Goal: Task Accomplishment & Management: Manage account settings

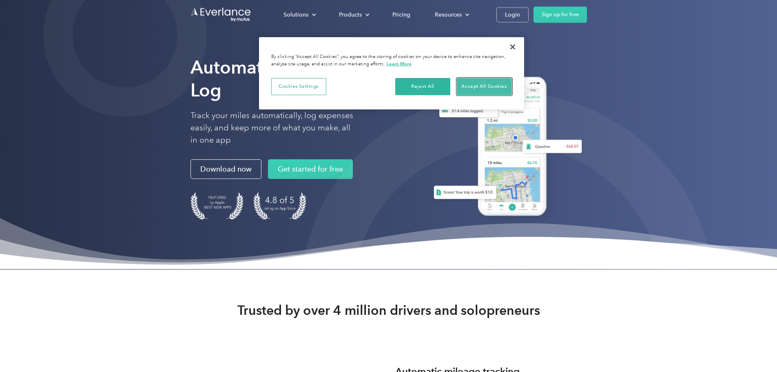
click at [464, 87] on button "Accept All Cookies" at bounding box center [484, 86] width 55 height 17
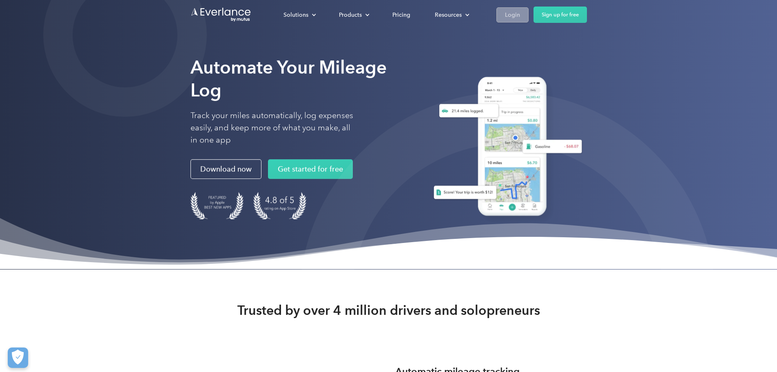
click at [520, 10] on div "Login" at bounding box center [512, 15] width 15 height 10
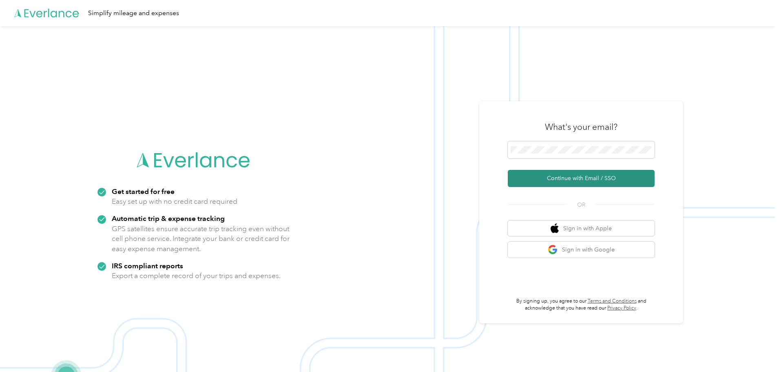
click at [583, 186] on button "Continue with Email / SSO" at bounding box center [581, 178] width 147 height 17
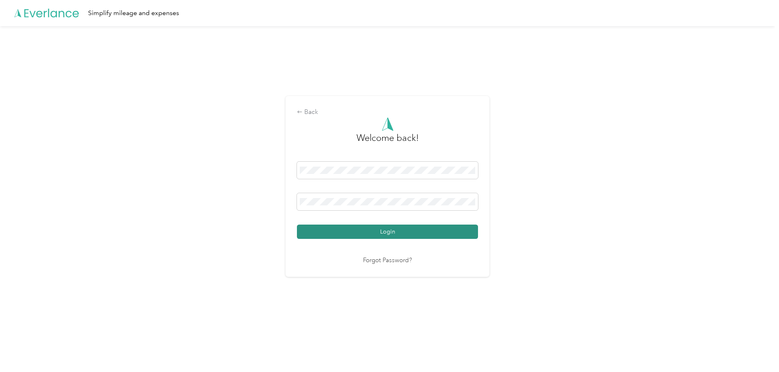
click at [440, 237] on button "Login" at bounding box center [387, 231] width 181 height 14
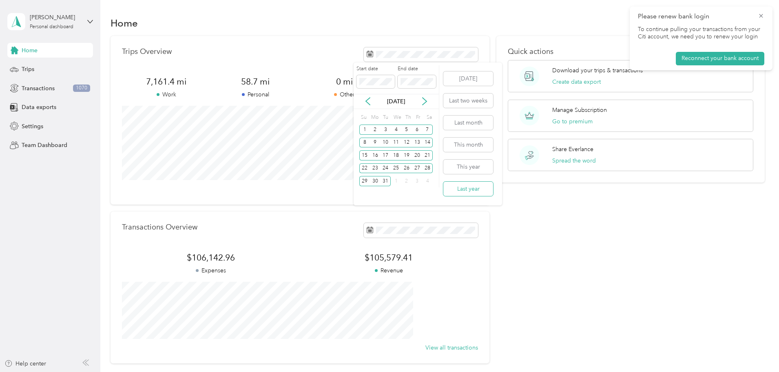
click at [479, 183] on button "Last year" at bounding box center [468, 189] width 50 height 14
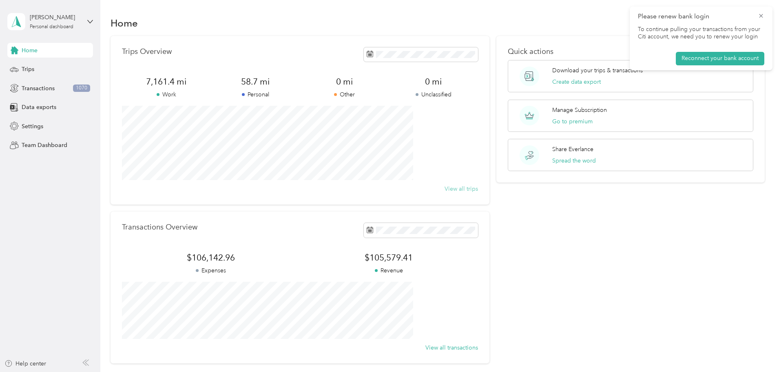
click at [452, 191] on button "View all trips" at bounding box center [461, 188] width 33 height 9
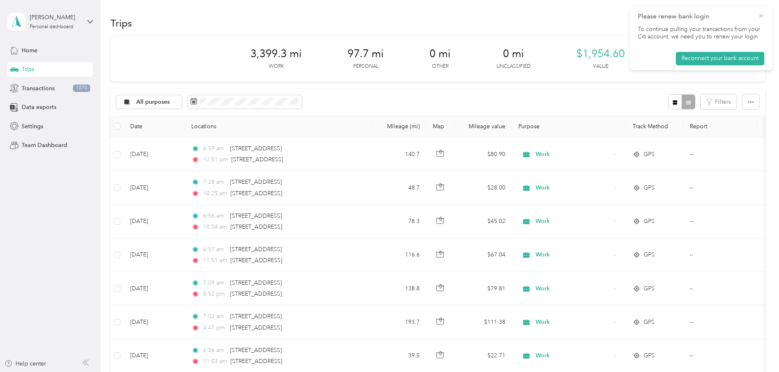
click at [760, 15] on icon at bounding box center [761, 15] width 7 height 7
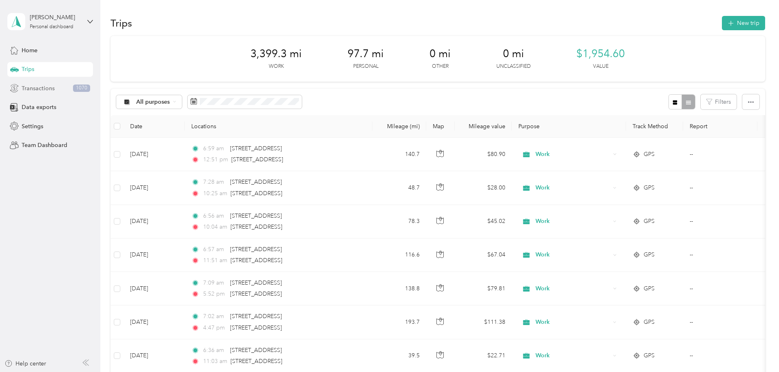
click at [29, 88] on span "Transactions" at bounding box center [38, 88] width 33 height 9
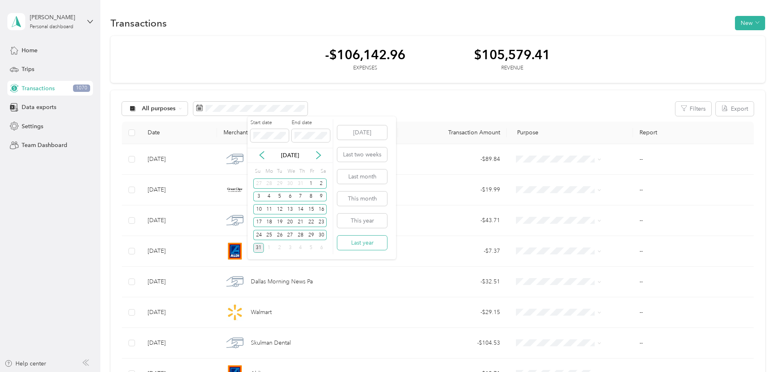
click at [359, 245] on button "Last year" at bounding box center [362, 242] width 50 height 14
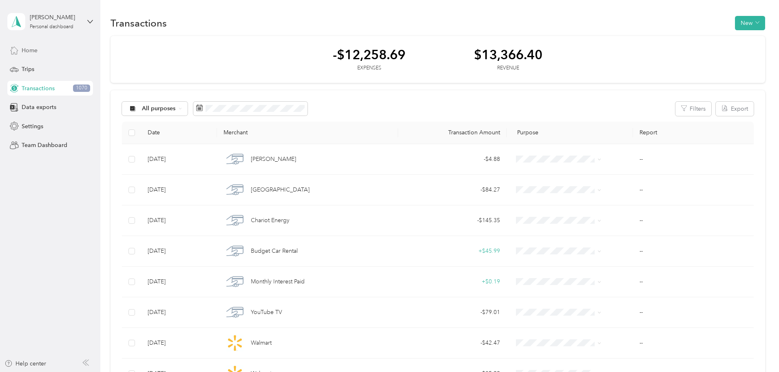
click at [29, 50] on span "Home" at bounding box center [30, 50] width 16 height 9
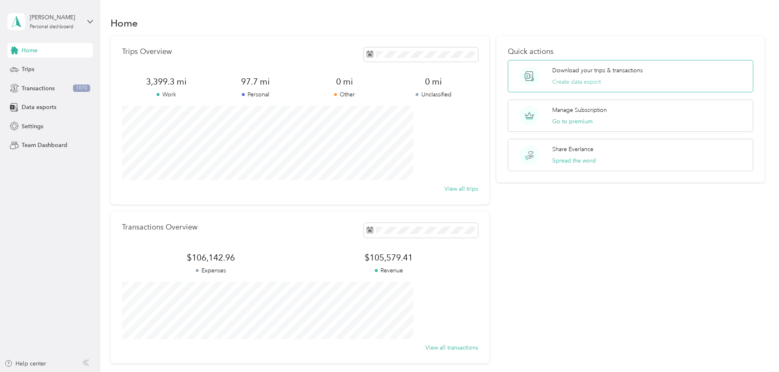
click at [577, 85] on button "Create data export" at bounding box center [576, 82] width 49 height 9
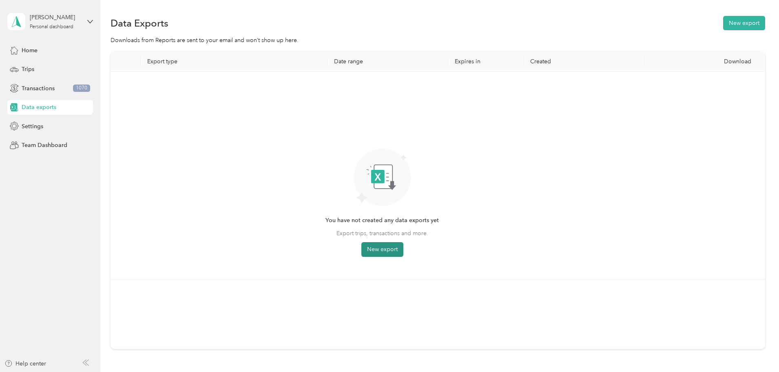
click at [403, 250] on button "New export" at bounding box center [382, 249] width 42 height 15
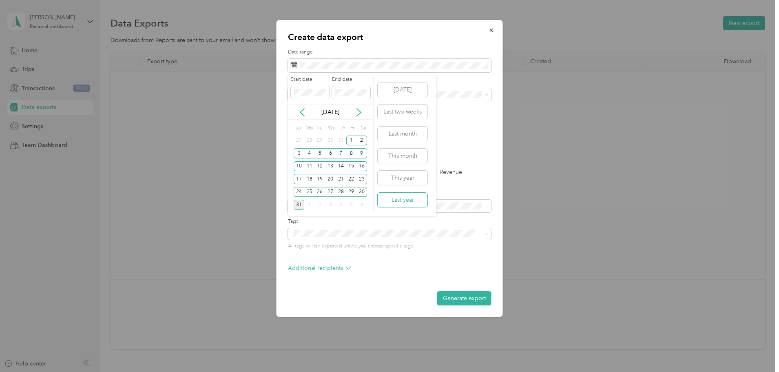
click at [401, 196] on button "Last year" at bounding box center [403, 200] width 50 height 14
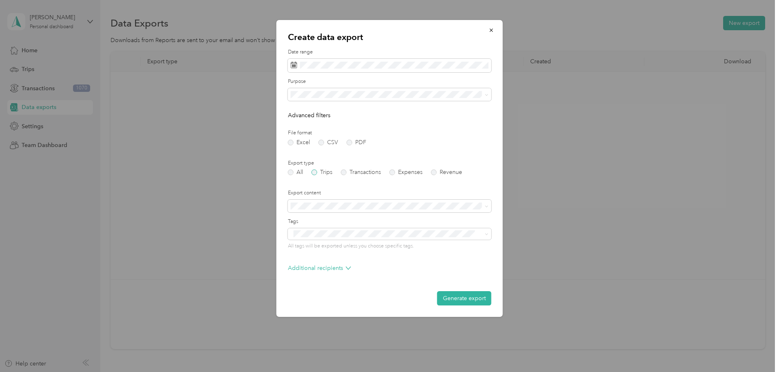
click at [318, 171] on label "Trips" at bounding box center [322, 172] width 21 height 6
click at [468, 298] on button "Generate export" at bounding box center [464, 298] width 54 height 14
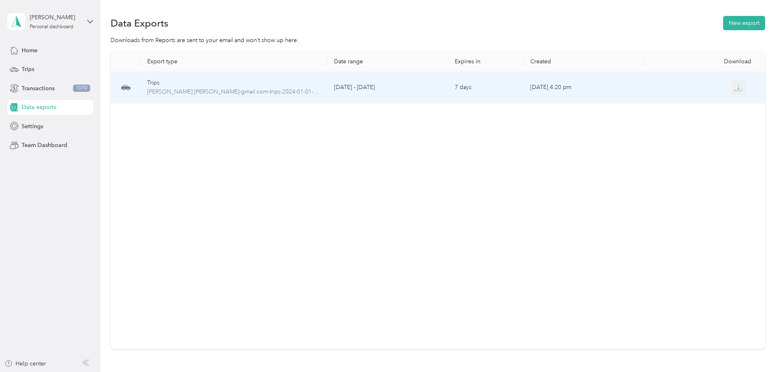
click at [735, 87] on icon "button" at bounding box center [738, 87] width 7 height 7
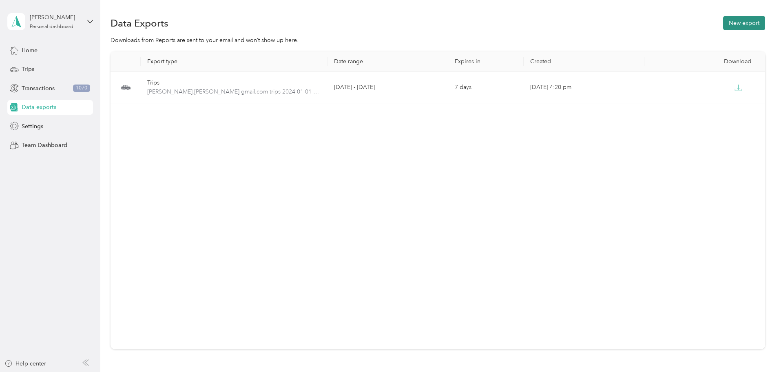
click at [723, 20] on button "New export" at bounding box center [744, 23] width 42 height 14
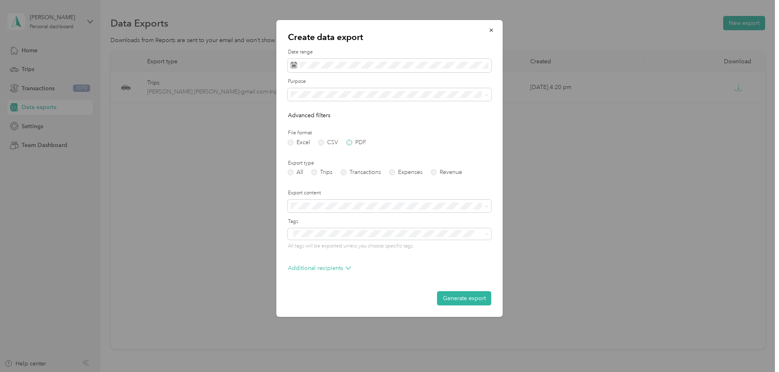
click at [350, 144] on label "PDF" at bounding box center [357, 143] width 20 height 6
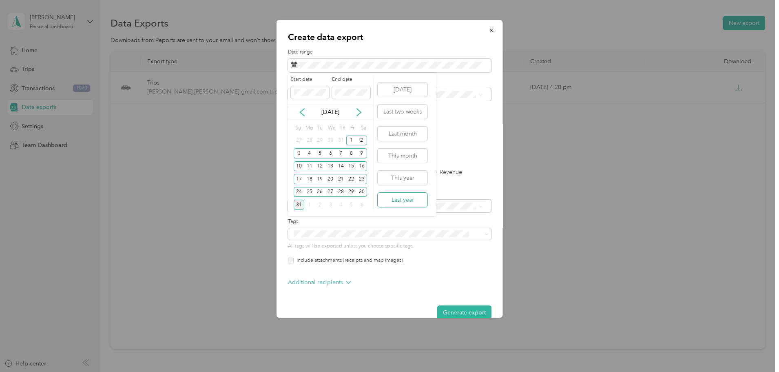
click at [418, 197] on button "Last year" at bounding box center [403, 200] width 50 height 14
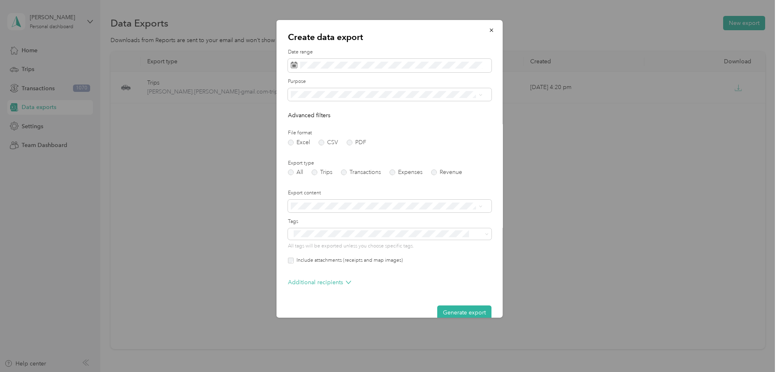
click at [312, 168] on div "Export type All Trips Transactions Expenses Revenue" at bounding box center [390, 167] width 204 height 16
click at [317, 172] on label "Trips" at bounding box center [322, 172] width 21 height 6
drag, startPoint x: 464, startPoint y: 306, endPoint x: 483, endPoint y: 300, distance: 20.4
click at [463, 306] on button "Generate export" at bounding box center [464, 312] width 54 height 14
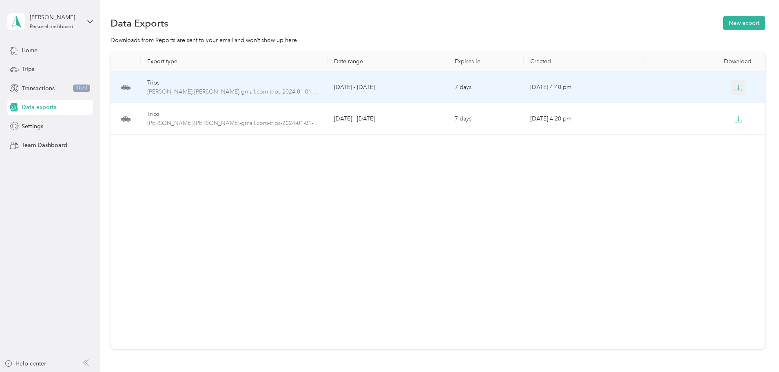
click at [735, 91] on icon "button" at bounding box center [738, 87] width 7 height 7
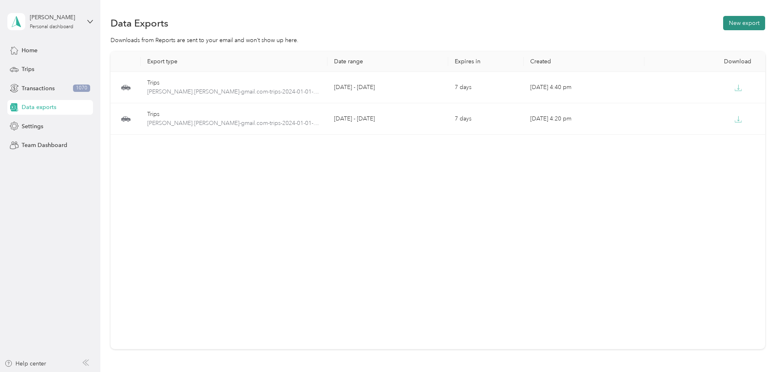
click at [723, 24] on button "New export" at bounding box center [744, 23] width 42 height 14
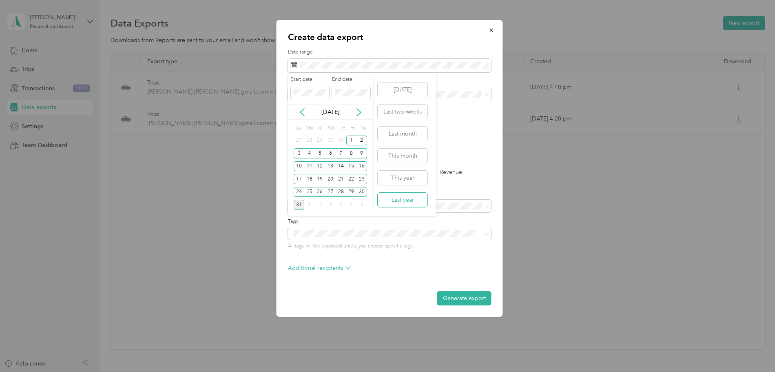
click at [412, 194] on button "Last year" at bounding box center [403, 200] width 50 height 14
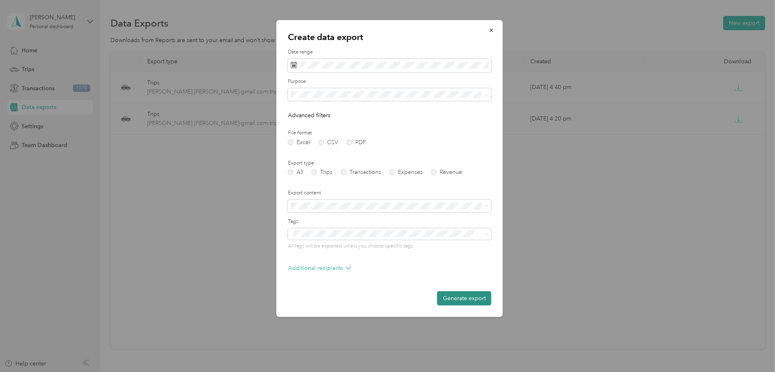
click at [457, 293] on button "Generate export" at bounding box center [464, 298] width 54 height 14
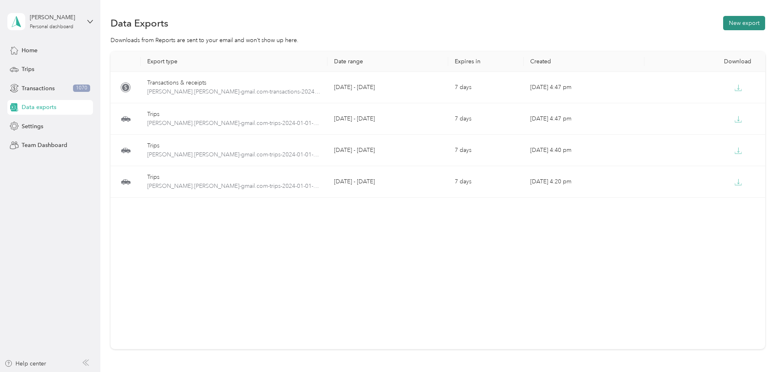
click at [723, 20] on button "New export" at bounding box center [744, 23] width 42 height 14
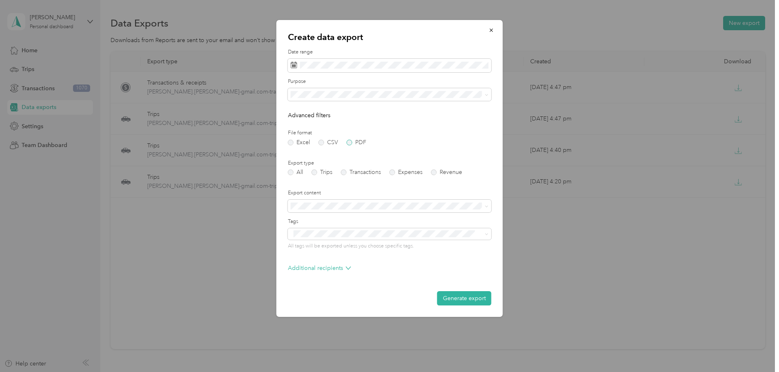
click at [349, 143] on label "PDF" at bounding box center [357, 143] width 20 height 6
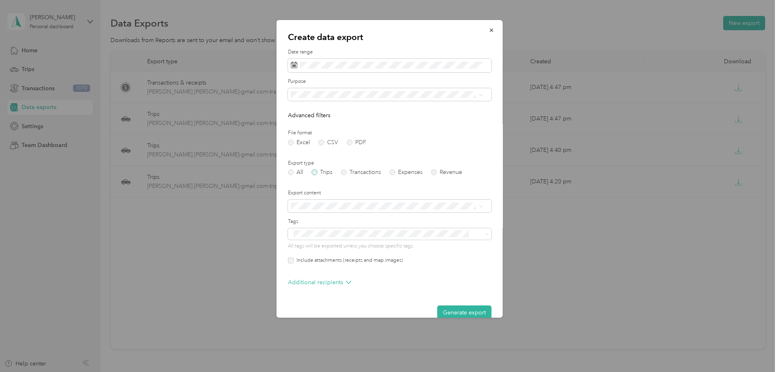
click at [316, 172] on label "Trips" at bounding box center [322, 172] width 21 height 6
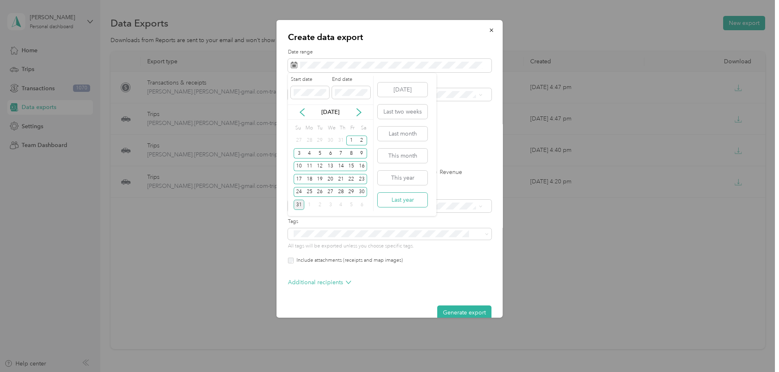
click at [402, 199] on button "Last year" at bounding box center [403, 200] width 50 height 14
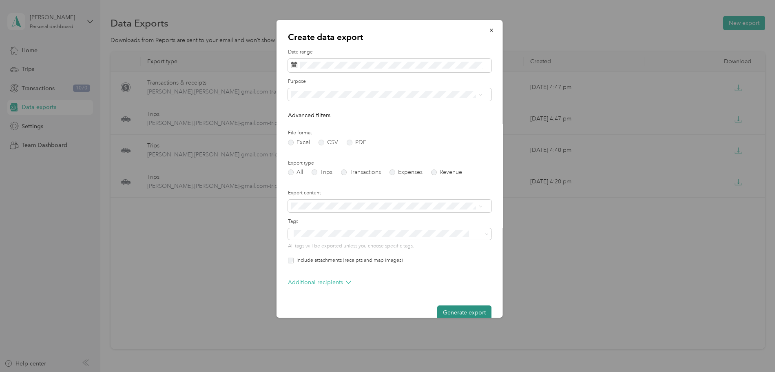
click at [461, 308] on button "Generate export" at bounding box center [464, 312] width 54 height 14
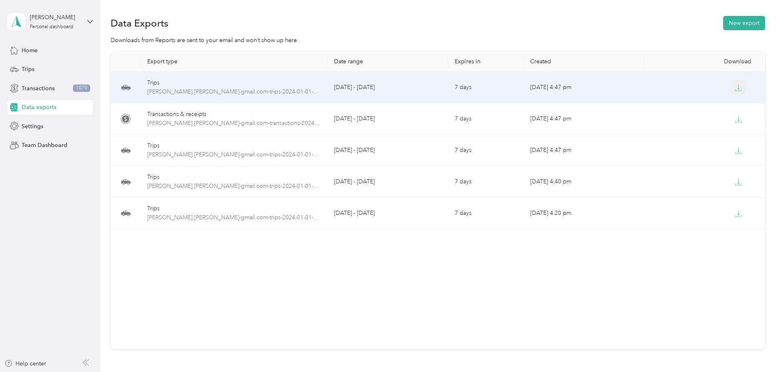
click at [735, 86] on icon "button" at bounding box center [738, 87] width 7 height 7
click at [731, 87] on button "button" at bounding box center [738, 87] width 15 height 15
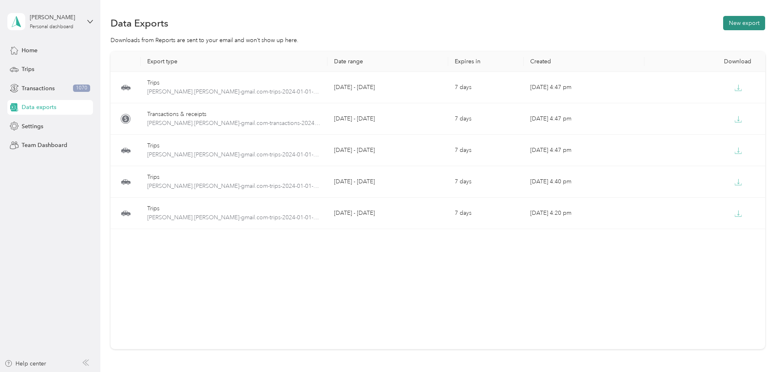
click at [723, 24] on button "New export" at bounding box center [744, 23] width 42 height 14
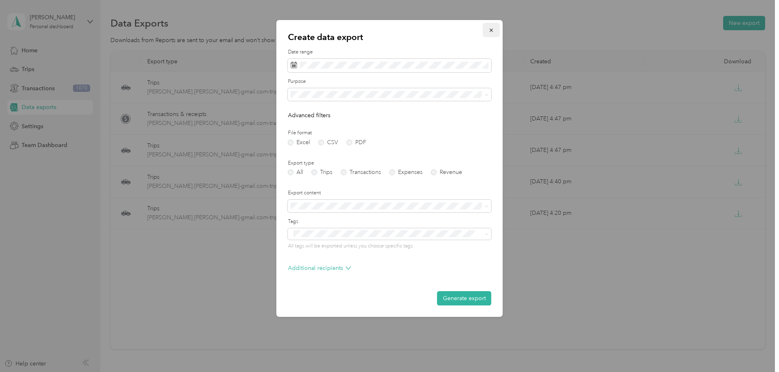
click at [487, 28] on button "button" at bounding box center [491, 30] width 17 height 14
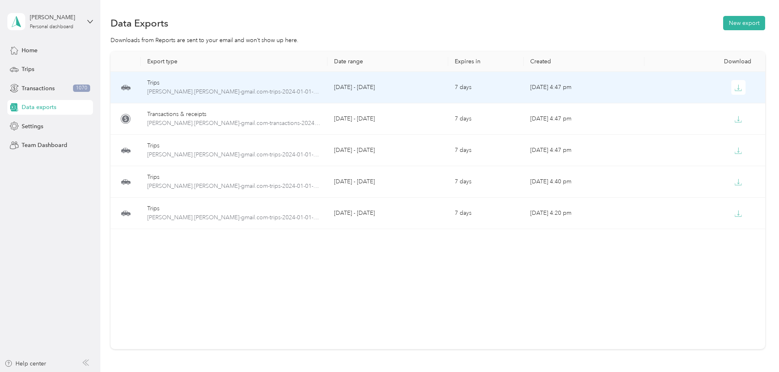
click at [270, 86] on div "Trips" at bounding box center [234, 82] width 174 height 9
click at [269, 89] on span "gary.goebel-gmail.com-trips-2024-01-01-2024-04-30.pdf" at bounding box center [234, 91] width 174 height 9
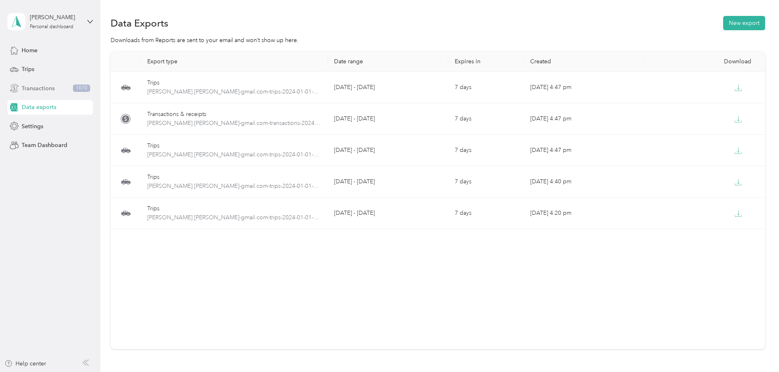
click at [33, 89] on span "Transactions" at bounding box center [38, 88] width 33 height 9
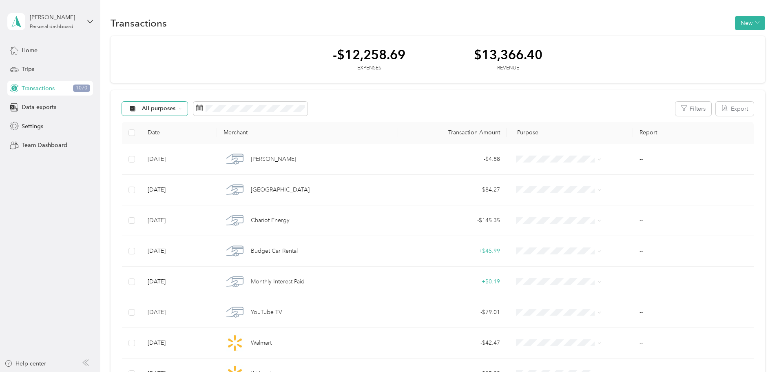
click at [188, 111] on div "All purposes" at bounding box center [155, 109] width 66 height 14
click at [217, 150] on span "Work" at bounding box center [221, 151] width 48 height 9
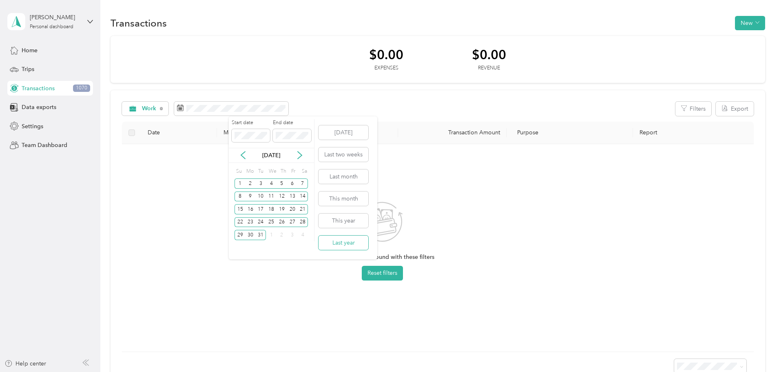
click at [346, 246] on button "Last year" at bounding box center [344, 242] width 50 height 14
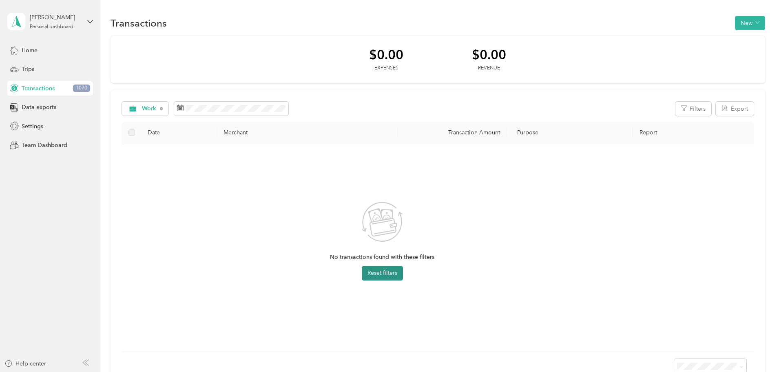
click at [403, 275] on button "Reset filters" at bounding box center [382, 273] width 41 height 15
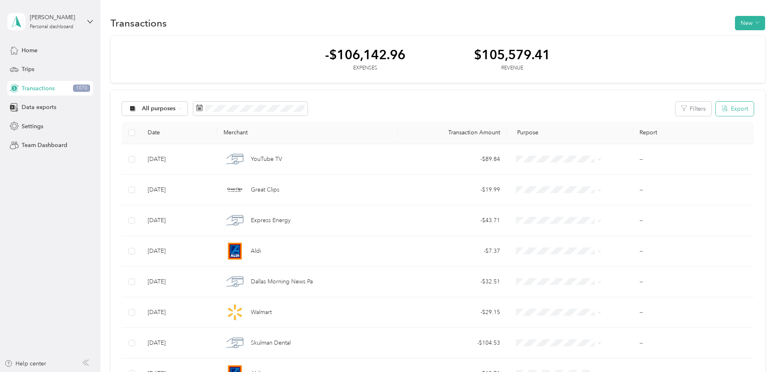
click at [716, 105] on button "Export" at bounding box center [735, 109] width 38 height 14
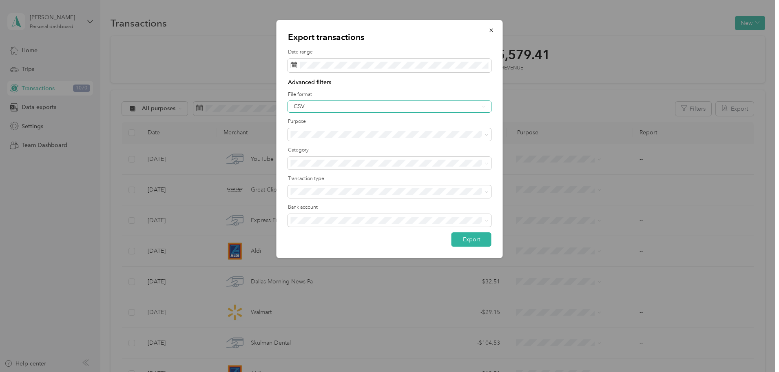
click at [487, 110] on div "CSV" at bounding box center [390, 106] width 204 height 11
click at [427, 148] on div "PDF" at bounding box center [390, 148] width 192 height 9
click at [460, 34] on p "Export transactions" at bounding box center [390, 36] width 204 height 11
click at [425, 178] on li "Work" at bounding box center [390, 177] width 204 height 14
click at [489, 166] on span at bounding box center [390, 163] width 204 height 13
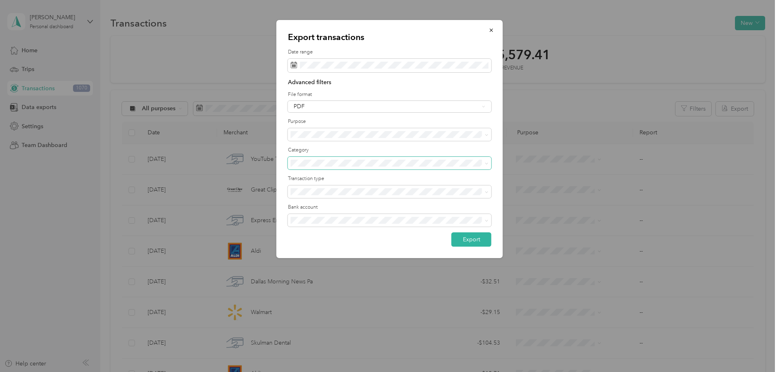
click at [483, 166] on span at bounding box center [390, 163] width 204 height 13
click at [487, 164] on icon at bounding box center [486, 163] width 2 height 2
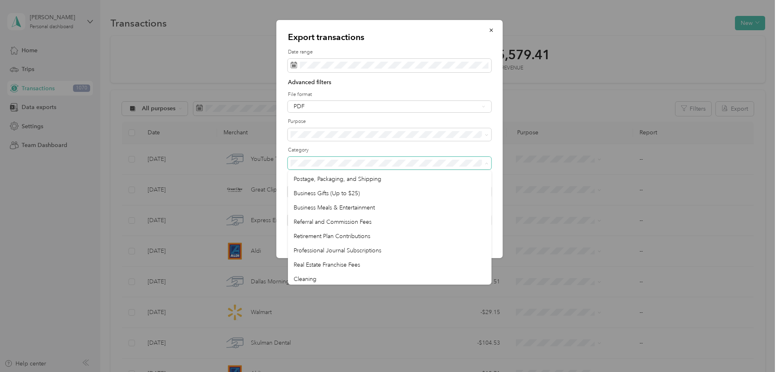
scroll to position [284, 0]
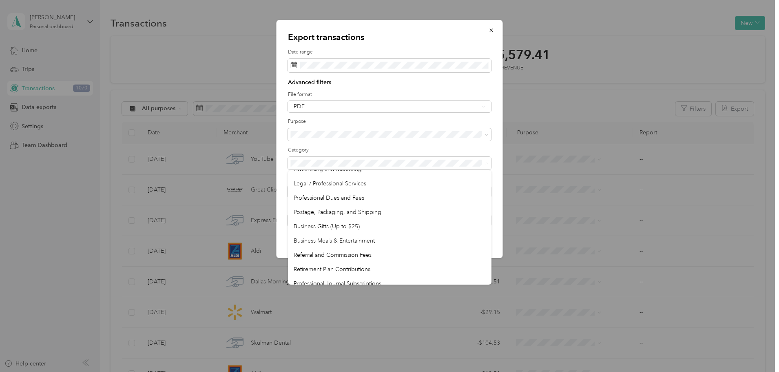
click at [410, 119] on label "Purpose" at bounding box center [390, 121] width 204 height 7
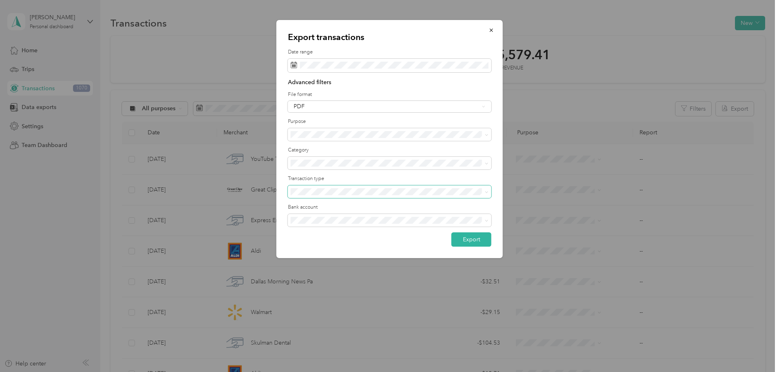
click at [487, 192] on icon at bounding box center [487, 192] width 4 height 4
click at [488, 165] on span at bounding box center [487, 162] width 4 height 7
click at [488, 163] on icon at bounding box center [486, 163] width 2 height 2
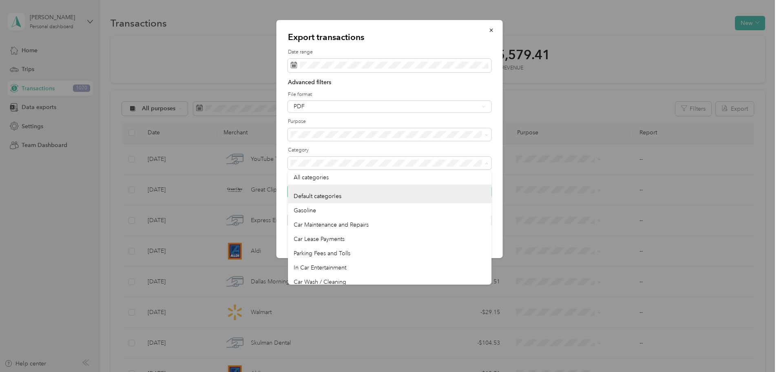
click at [499, 146] on div "Export transactions Date range Advanced filters File format PDF Purpose Categor…" at bounding box center [390, 139] width 226 height 238
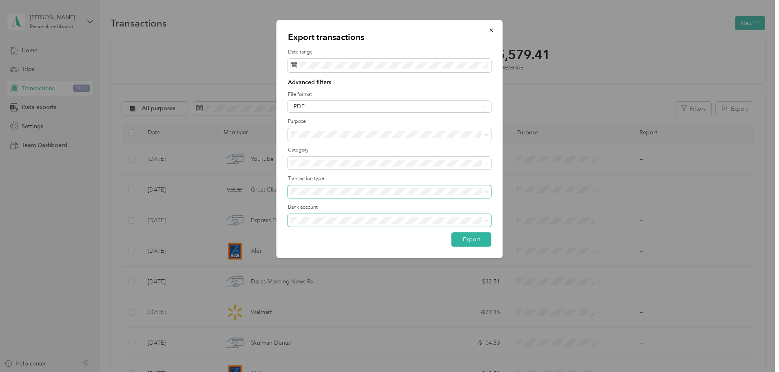
click at [487, 222] on icon at bounding box center [487, 221] width 4 height 4
click at [34, 50] on div at bounding box center [389, 186] width 779 height 372
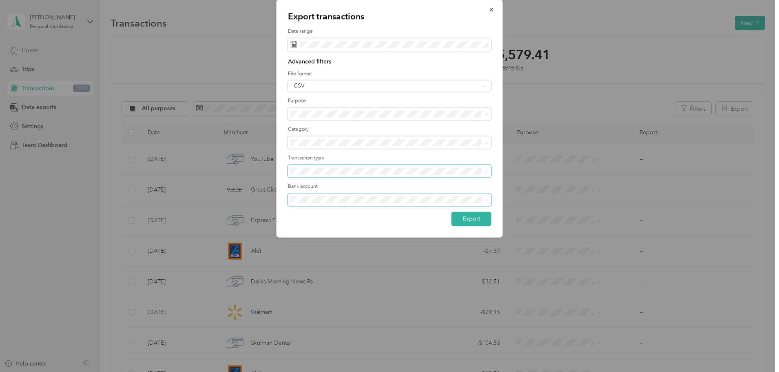
click at [34, 49] on div at bounding box center [389, 186] width 779 height 372
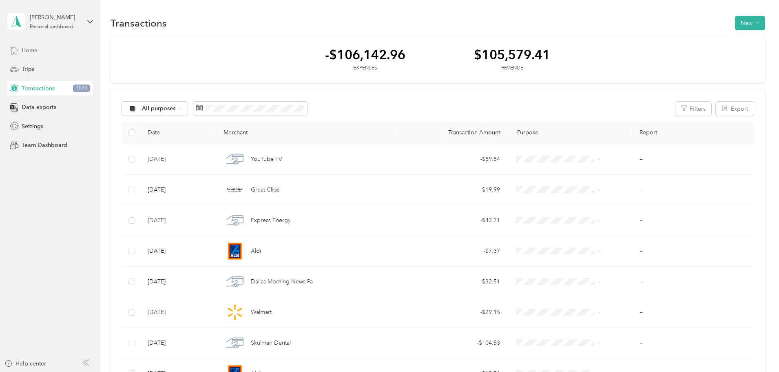
click at [34, 49] on span "Home" at bounding box center [30, 50] width 16 height 9
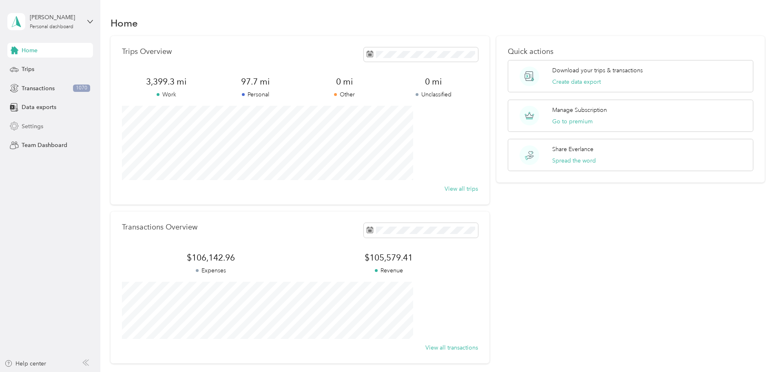
click at [37, 126] on span "Settings" at bounding box center [33, 126] width 22 height 9
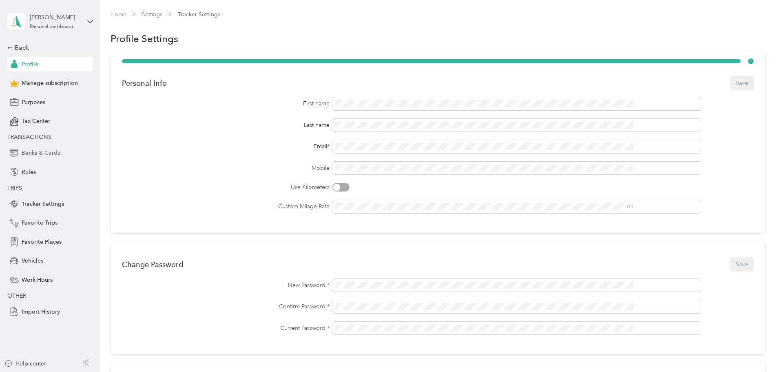
click at [48, 153] on span "Banks & Cards" at bounding box center [41, 152] width 38 height 9
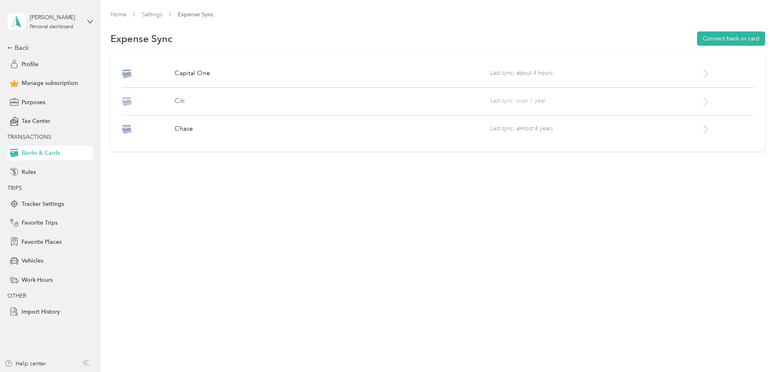
click at [701, 101] on icon at bounding box center [706, 101] width 10 height 10
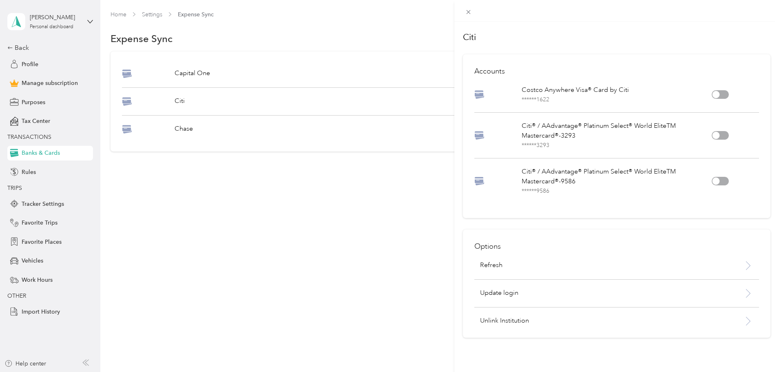
click at [722, 92] on div at bounding box center [720, 94] width 17 height 9
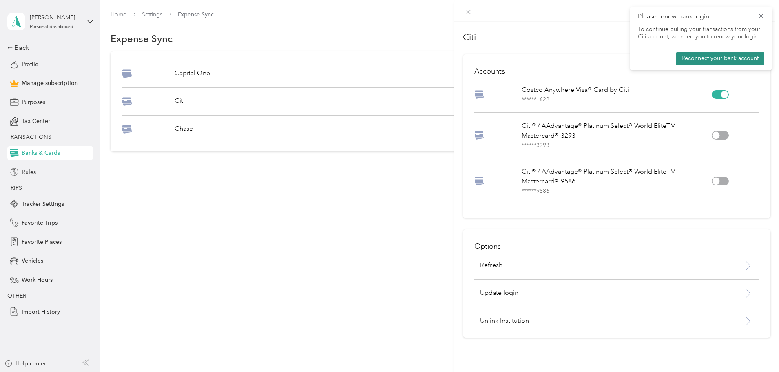
click at [751, 59] on button "Reconnect your bank account" at bounding box center [720, 58] width 89 height 13
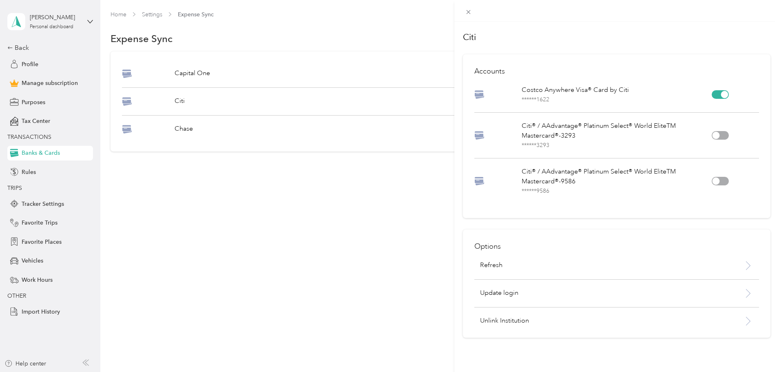
click at [259, 76] on div "Citi Accounts Costco Anywhere Visa® Card by Citi ****** 1622 Citi® / AAdvantage…" at bounding box center [389, 186] width 779 height 372
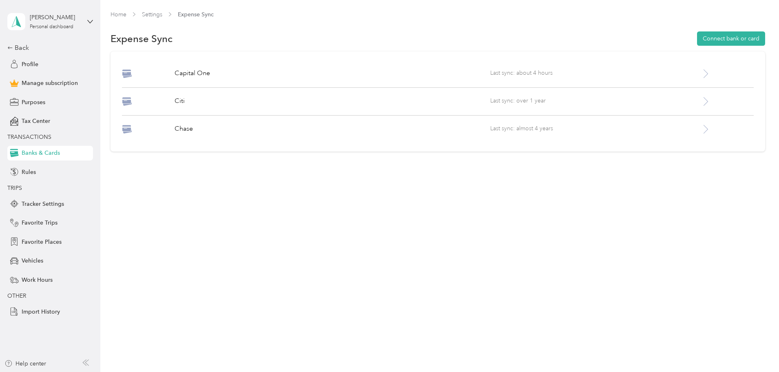
click at [259, 76] on p "Capital One" at bounding box center [333, 74] width 316 height 10
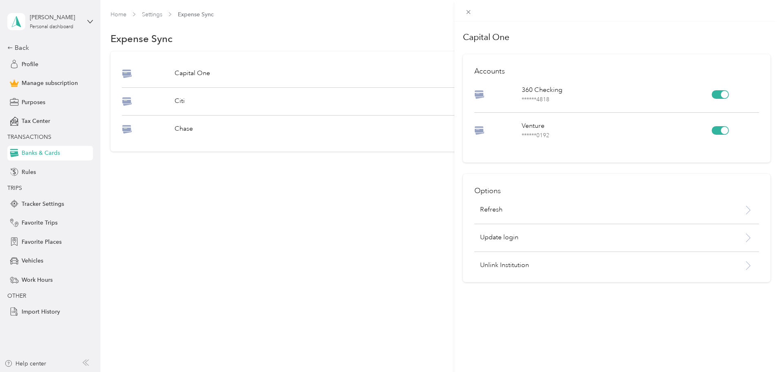
click at [52, 148] on div "Capital One Accounts 360 Checking ****** 4818 Venture ****** 0192 Options Refre…" at bounding box center [389, 186] width 779 height 372
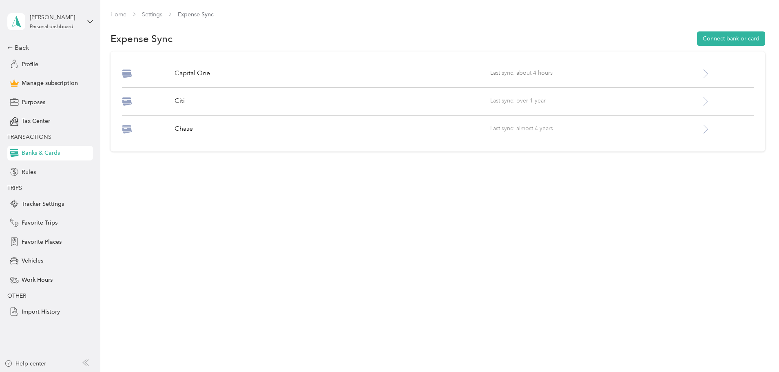
click at [52, 150] on span "Banks & Cards" at bounding box center [41, 152] width 38 height 9
click at [697, 39] on button "Connect bank or card" at bounding box center [731, 38] width 68 height 14
click at [641, 131] on span "Last sync: almost 4 years" at bounding box center [595, 129] width 210 height 10
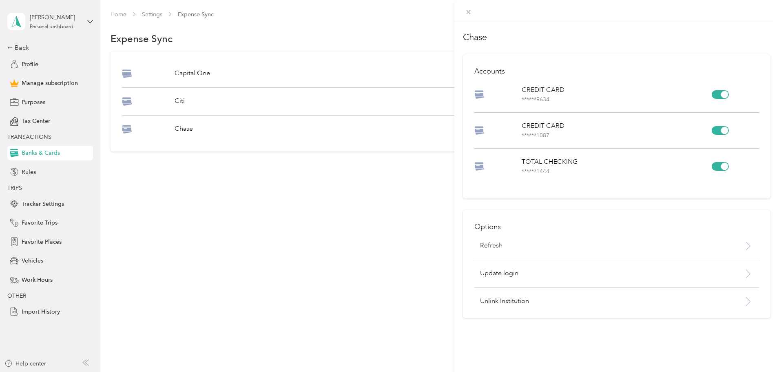
click at [655, 134] on div "****** 1087" at bounding box center [617, 135] width 190 height 9
